Goal: Contribute content

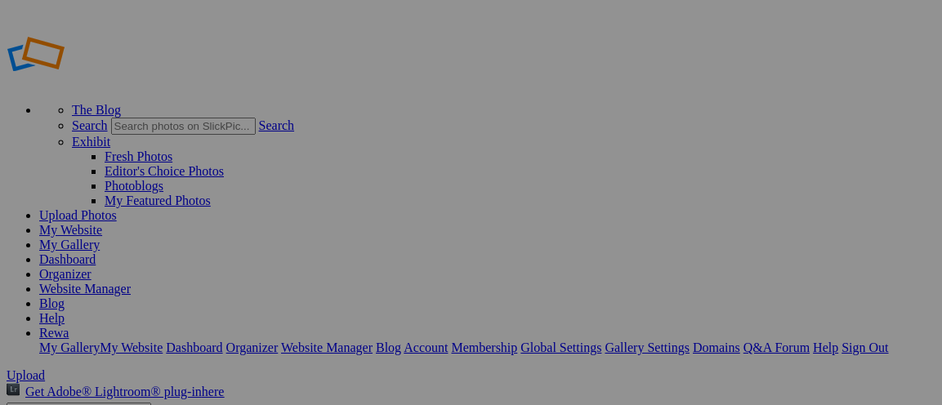
click at [45, 369] on span "Upload" at bounding box center [26, 376] width 38 height 14
type input "Album-2025-08-28-1117"
